Goal: Task Accomplishment & Management: Manage account settings

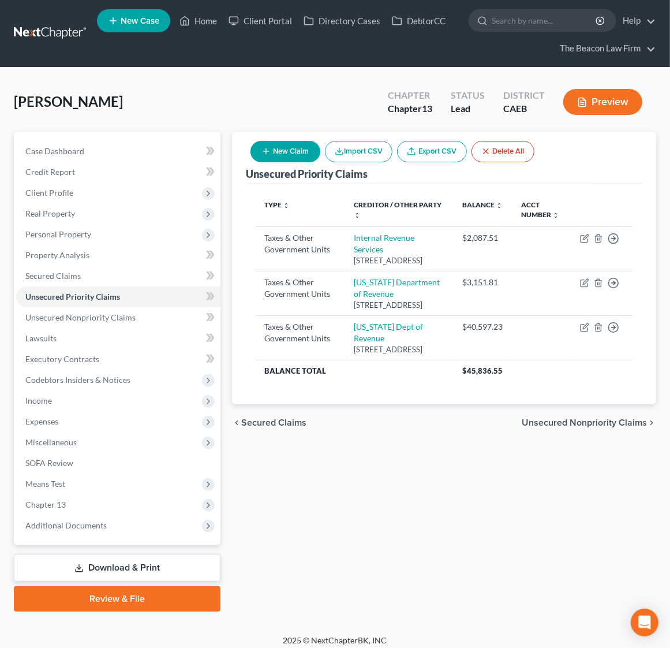
click at [41, 34] on link at bounding box center [51, 33] width 74 height 21
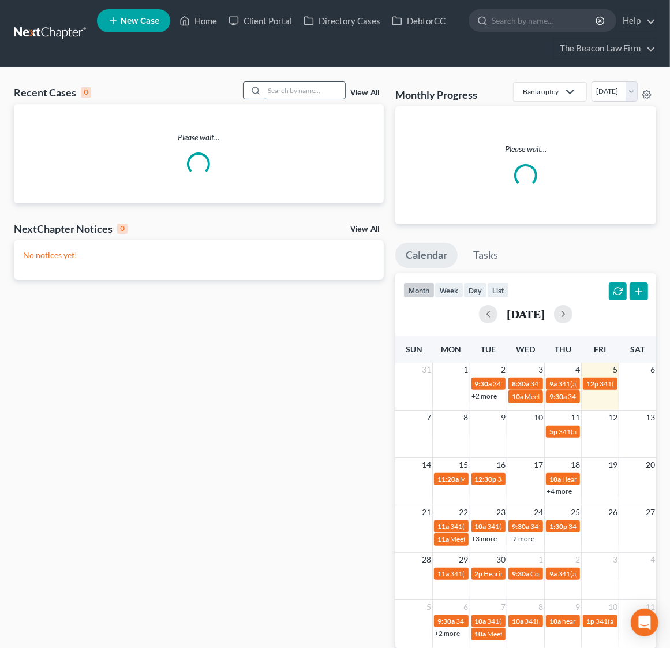
click at [282, 86] on input "search" at bounding box center [304, 90] width 81 height 17
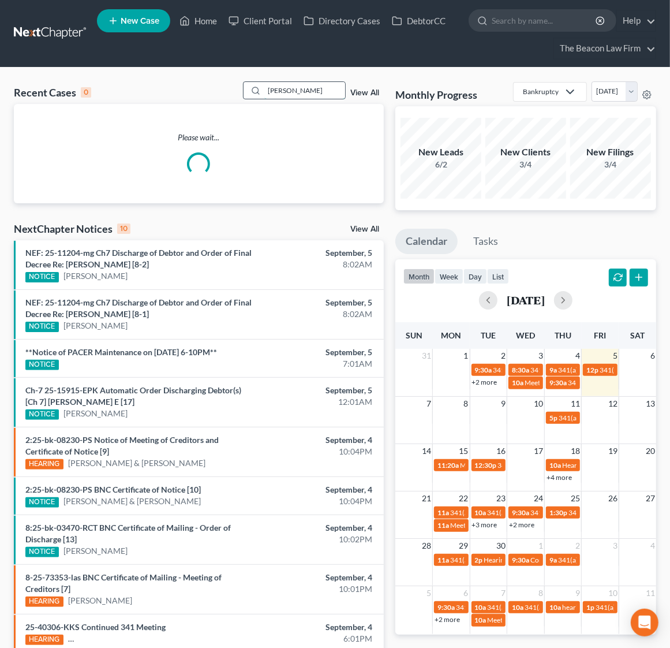
type input "hansen"
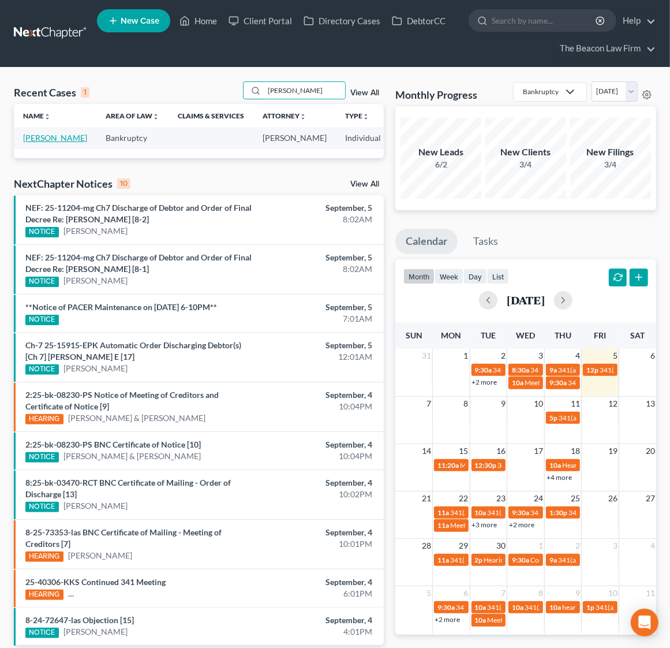
click at [31, 136] on link "Hansen, Pamela" at bounding box center [55, 138] width 64 height 10
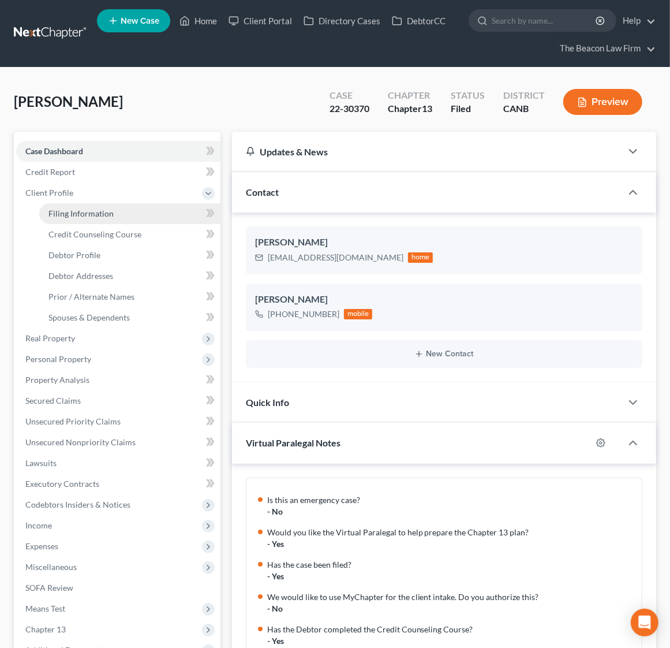
scroll to position [616, 0]
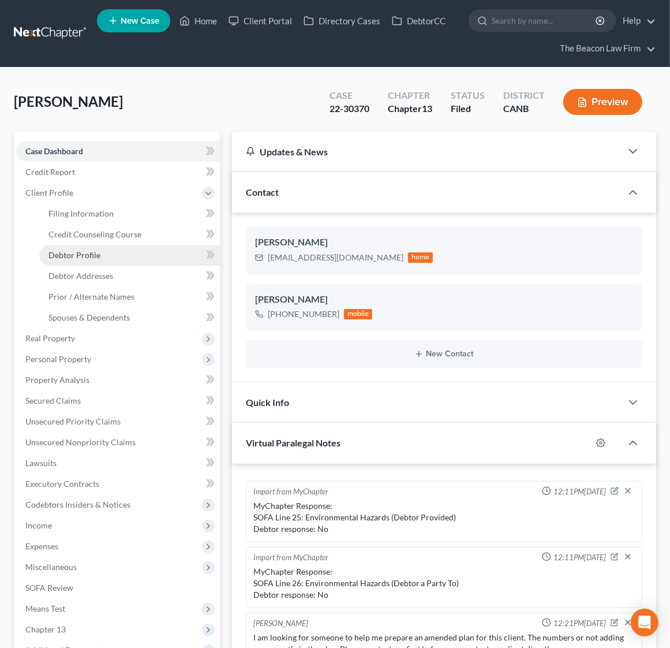
click at [99, 256] on span "Debtor Profile" at bounding box center [74, 255] width 52 height 10
select select "4"
select select "0"
